Goal: Task Accomplishment & Management: Manage account settings

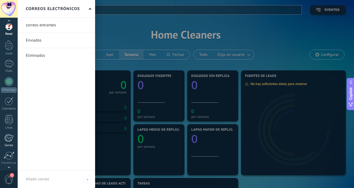
scroll to position [38, 0]
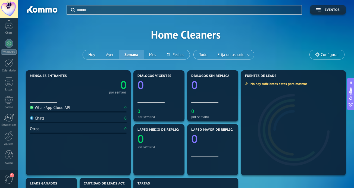
click at [10, 179] on span "1" at bounding box center [8, 180] width 9 height 10
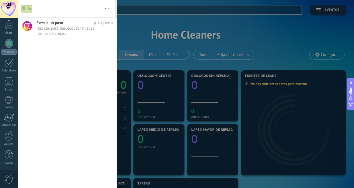
click at [6, 180] on span "0" at bounding box center [8, 180] width 9 height 10
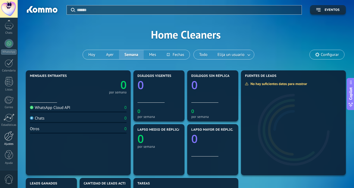
click at [8, 140] on div at bounding box center [8, 136] width 9 height 10
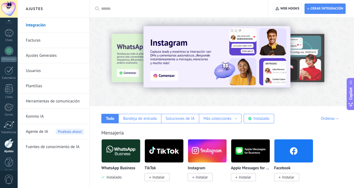
scroll to position [38, 0]
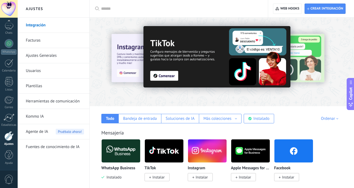
click at [42, 56] on link "Ajustes Generales" at bounding box center [55, 55] width 58 height 15
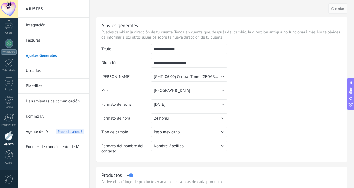
click at [155, 65] on input "**********" at bounding box center [189, 63] width 76 height 10
type input "**********"
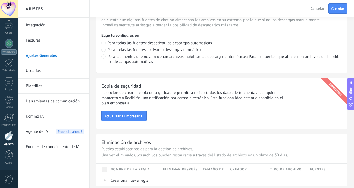
scroll to position [396, 0]
click at [42, 71] on link "Usuarios" at bounding box center [55, 70] width 58 height 15
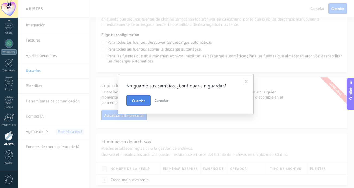
click at [139, 100] on span "Guardar" at bounding box center [138, 101] width 13 height 4
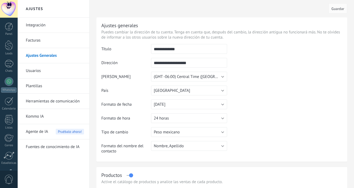
click at [38, 70] on link "Usuarios" at bounding box center [55, 70] width 58 height 15
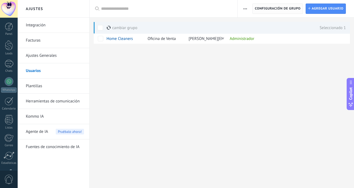
click at [270, 9] on span "Configuración de grupo" at bounding box center [278, 9] width 46 height 10
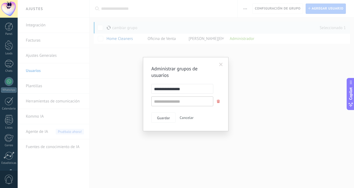
click at [218, 64] on span at bounding box center [220, 64] width 9 height 9
